Goal: Task Accomplishment & Management: Manage account settings

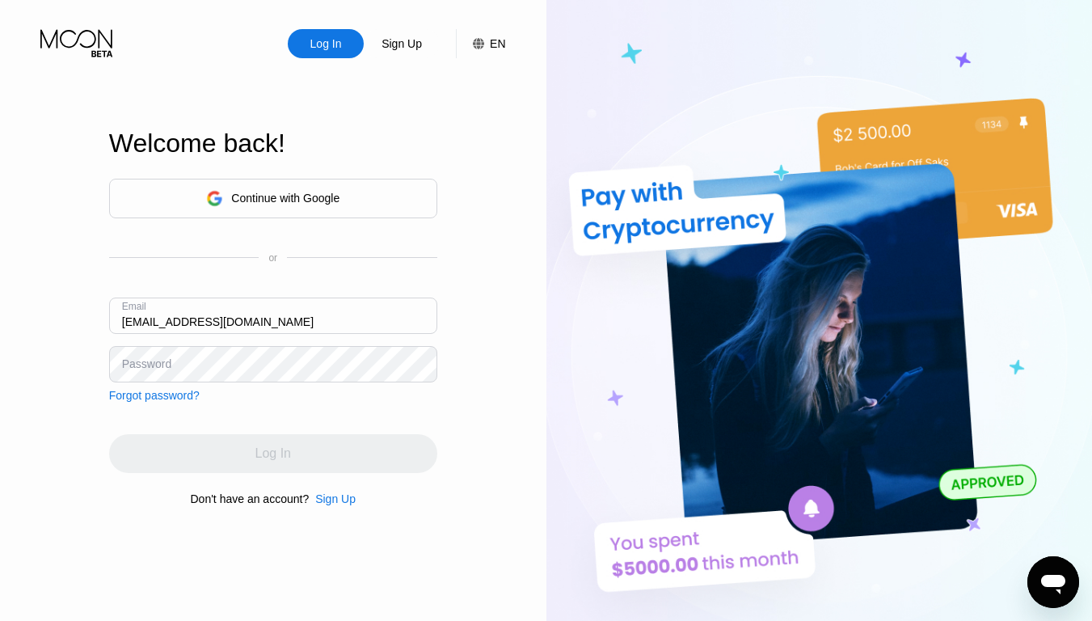
type input "[EMAIL_ADDRESS][DOMAIN_NAME]"
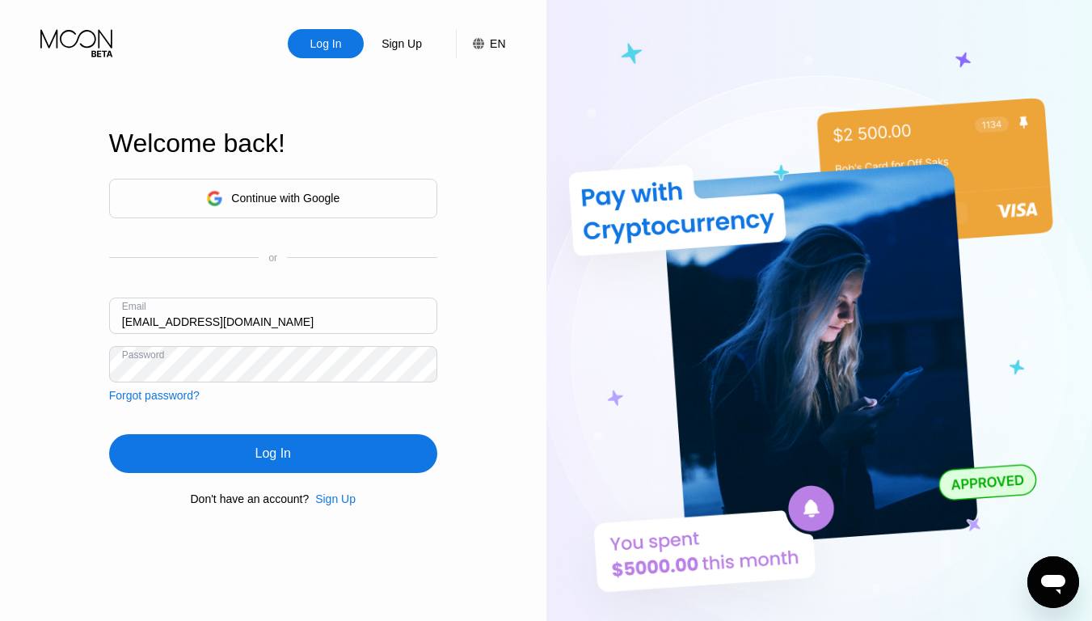
click at [272, 456] on div "Log In" at bounding box center [273, 453] width 36 height 16
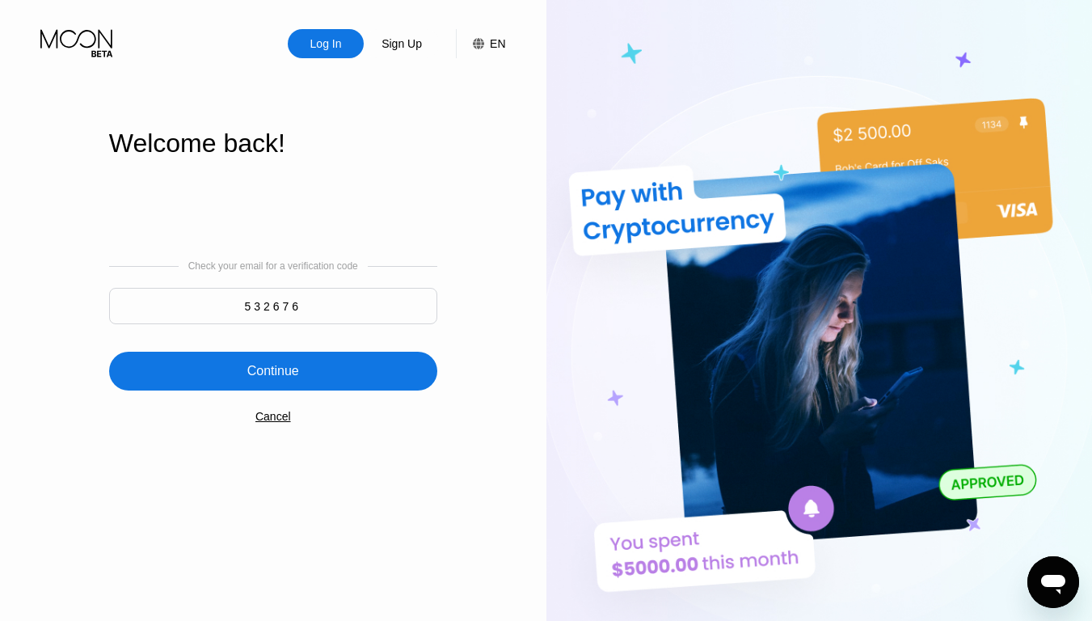
type input "532676"
click at [272, 373] on div "Continue" at bounding box center [273, 371] width 52 height 16
